Goal: Information Seeking & Learning: Learn about a topic

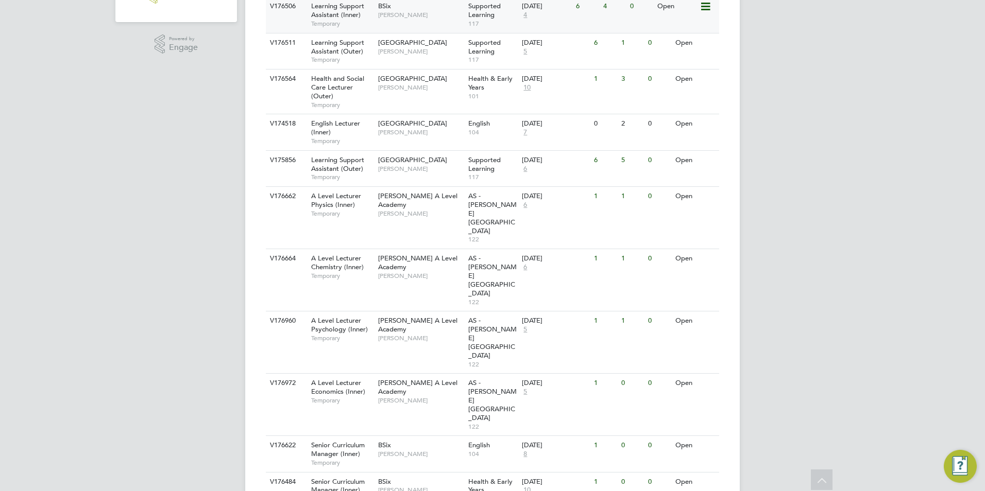
scroll to position [318, 0]
click at [346, 18] on span "Learning Support Assistant (Inner)" at bounding box center [337, 10] width 53 height 18
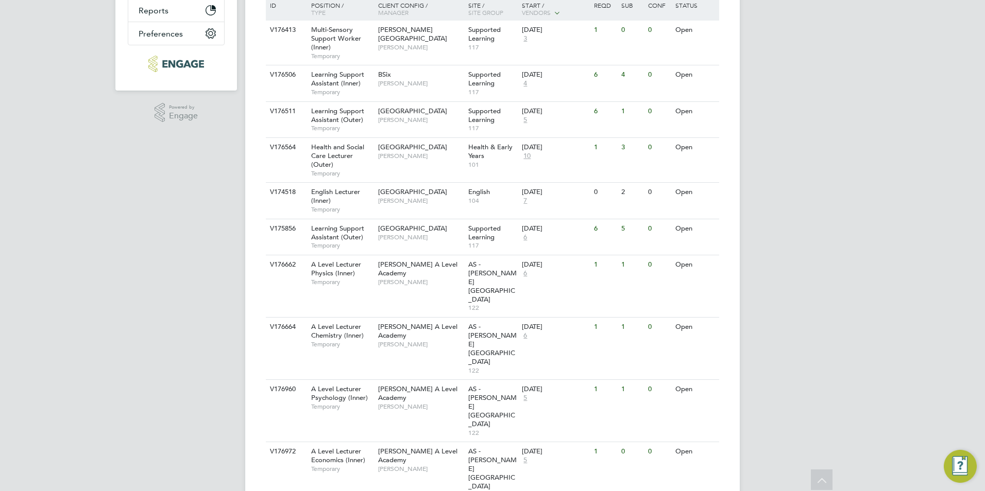
scroll to position [246, 0]
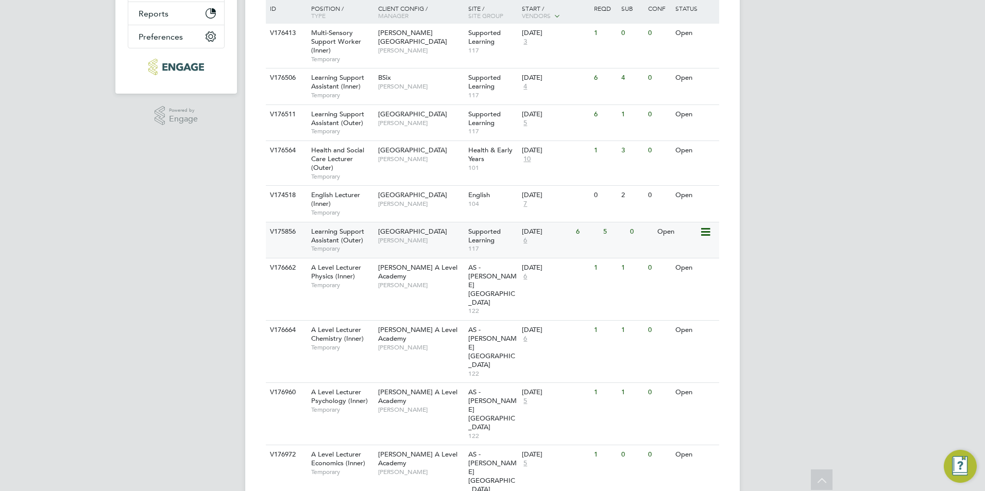
click at [343, 234] on span "Learning Support Assistant (Outer)" at bounding box center [337, 236] width 53 height 18
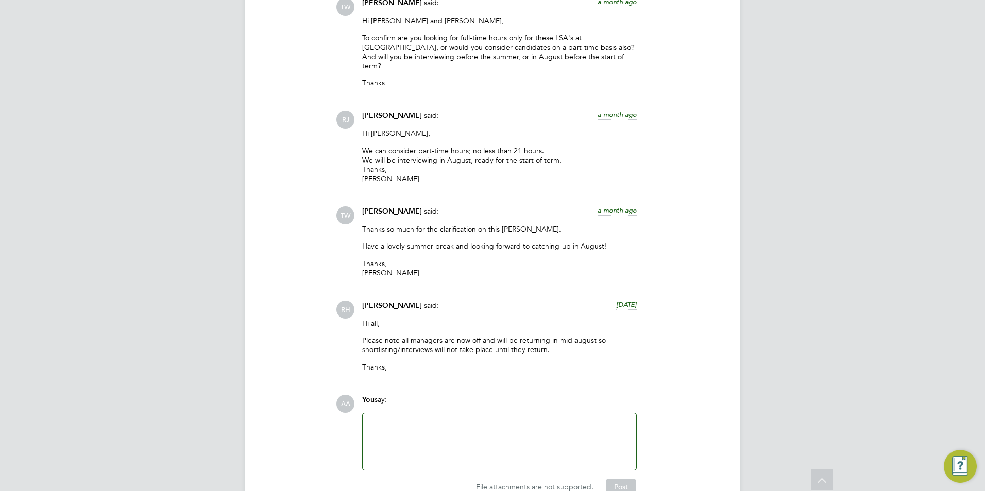
scroll to position [2606, 0]
